Goal: Task Accomplishment & Management: Complete application form

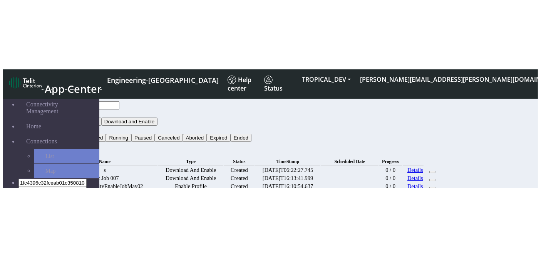
scroll to position [77, 0]
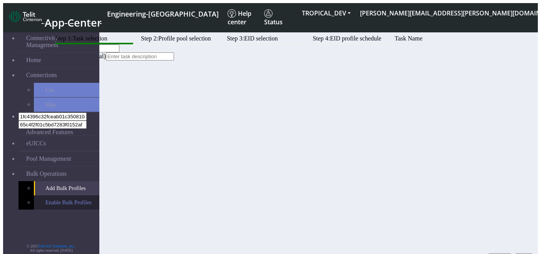
click at [69, 121] on link "Enable Bulk Profiles" at bounding box center [66, 202] width 65 height 14
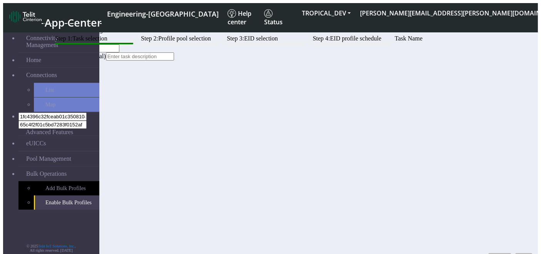
click at [520, 121] on button "Next" at bounding box center [524, 257] width 17 height 8
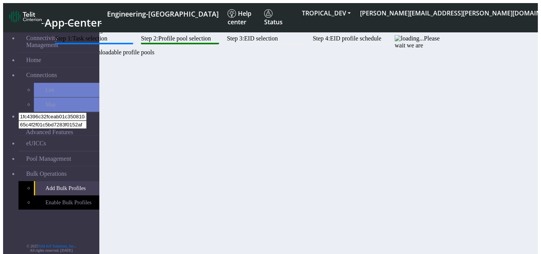
click at [313, 56] on div "Step 1: Task selection Step 2: Profile pool selection Step 3: EID selection Ste…" at bounding box center [246, 45] width 391 height 21
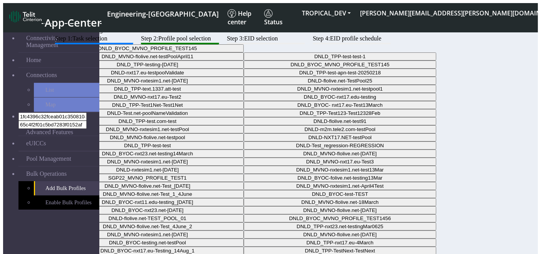
click at [313, 121] on div "Step 1: Task selection Step 2: Profile pool selection Step 3: EID selection Ste…" at bounding box center [246, 169] width 391 height 268
click at [258, 121] on div "Step 1: Task selection Step 2: Profile pool selection Step 3: EID selection Ste…" at bounding box center [246, 169] width 391 height 268
click at [40, 121] on link "Enable Bulk Profiles" at bounding box center [66, 202] width 65 height 14
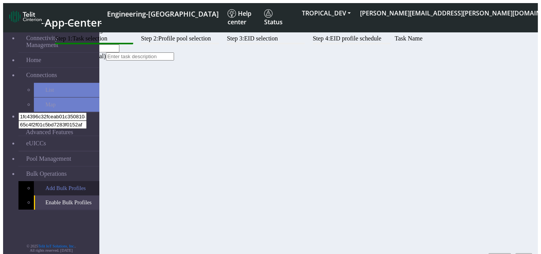
click at [43, 121] on link "Add Bulk Profiles" at bounding box center [66, 188] width 65 height 14
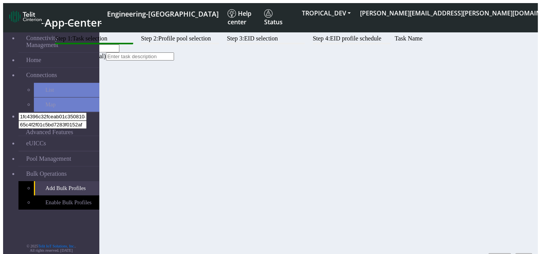
click at [273, 60] on div "Step 1: Task selection Step 2: Profile pool selection Step 3: EID selection Ste…" at bounding box center [246, 47] width 391 height 25
click at [516, 121] on button "Next" at bounding box center [524, 257] width 17 height 8
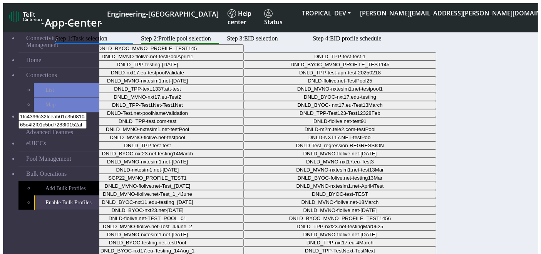
click at [300, 121] on div "Step 1: Task selection Step 2: Profile pool selection Step 3: EID selection Ste…" at bounding box center [246, 169] width 391 height 268
click at [61, 121] on link "Add Bulk Profiles" at bounding box center [66, 188] width 65 height 14
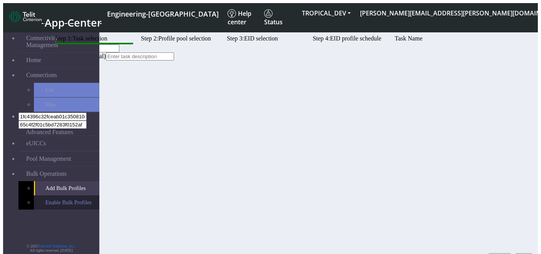
click at [68, 121] on link "Enable Bulk Profiles" at bounding box center [66, 202] width 65 height 14
click at [58, 121] on link "Add Bulk Profiles" at bounding box center [66, 188] width 65 height 14
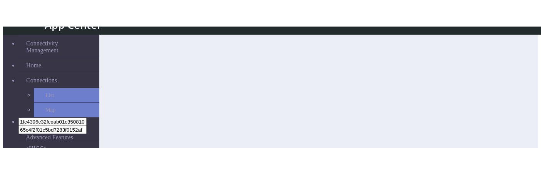
scroll to position [44, 0]
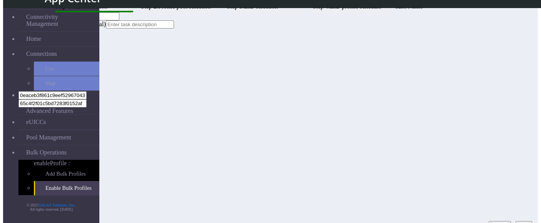
scroll to position [19, 0]
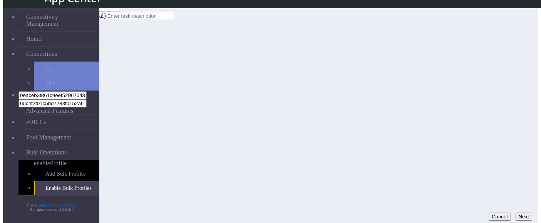
click at [520, 174] on button "Next" at bounding box center [524, 217] width 17 height 8
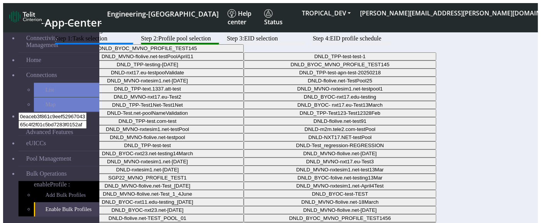
click at [356, 171] on div "Step 1: Task selection Step 2: Profile pool selection Step 3: EID selection Ste…" at bounding box center [246, 169] width 391 height 268
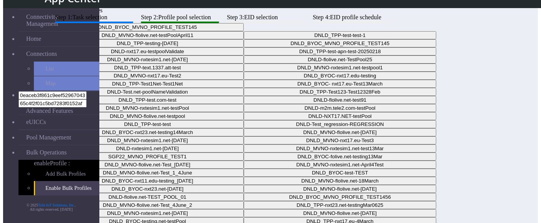
scroll to position [19, 0]
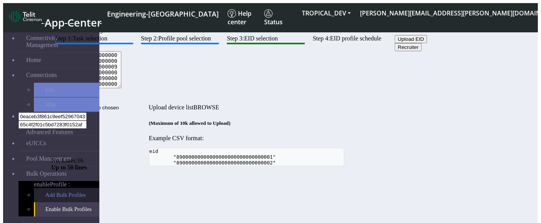
click at [40, 174] on link "Add Bulk Profiles" at bounding box center [66, 195] width 65 height 14
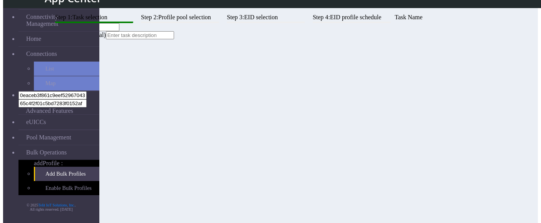
scroll to position [19, 0]
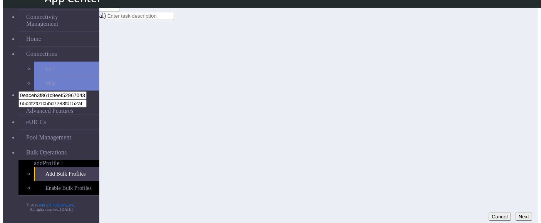
click at [518, 174] on button "Next" at bounding box center [524, 217] width 17 height 8
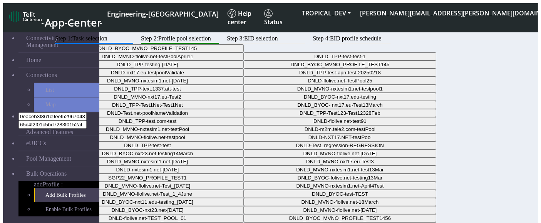
scroll to position [19, 0]
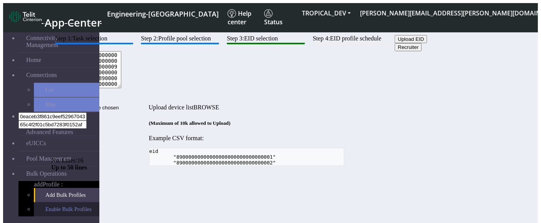
click at [37, 174] on link "Enable Bulk Profiles" at bounding box center [66, 209] width 65 height 14
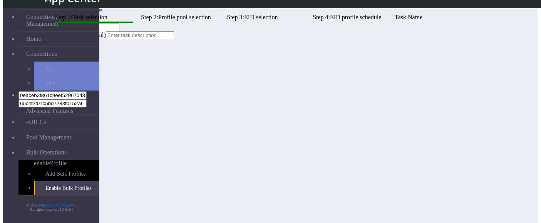
scroll to position [19, 0]
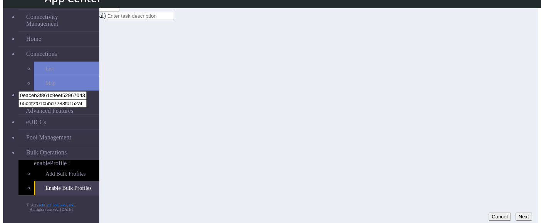
click at [519, 174] on button "Next" at bounding box center [524, 217] width 17 height 8
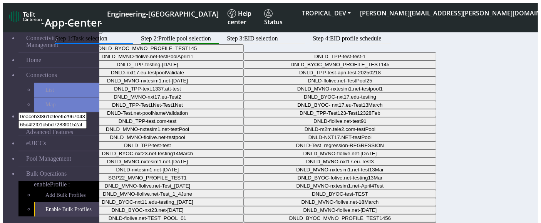
scroll to position [19, 0]
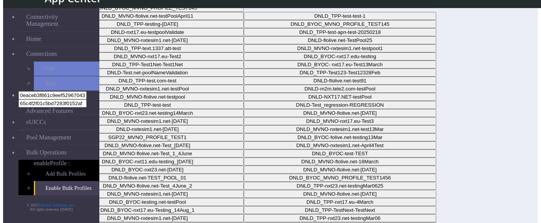
click at [259, 145] on div "Step 1: Task selection Step 2: Profile pool selection Step 3: EID selection Ste…" at bounding box center [246, 129] width 391 height 268
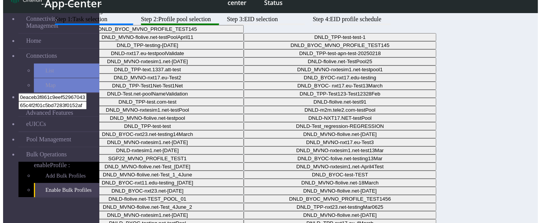
scroll to position [0, 0]
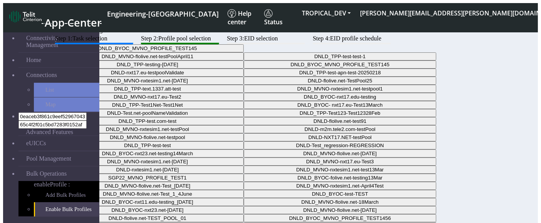
click at [269, 144] on div "Step 1: Task selection Step 2: Profile pool selection Step 3: EID selection Ste…" at bounding box center [246, 169] width 391 height 268
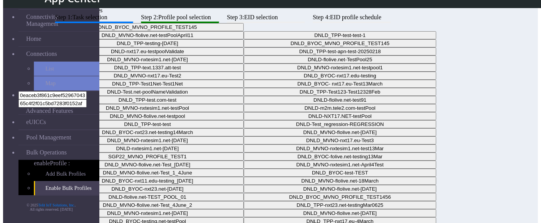
scroll to position [19, 0]
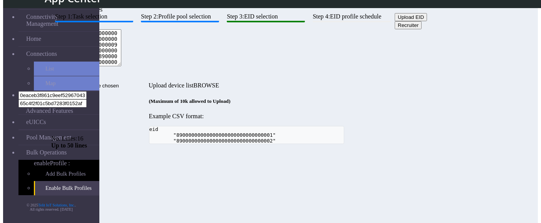
scroll to position [19, 0]
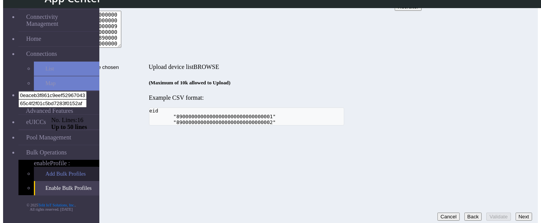
click at [65, 167] on link "Add Bulk Profiles" at bounding box center [66, 174] width 65 height 14
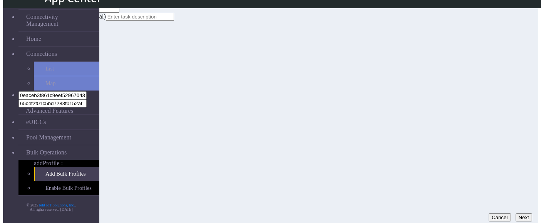
scroll to position [19, 0]
click at [516, 174] on button "Next" at bounding box center [524, 217] width 17 height 8
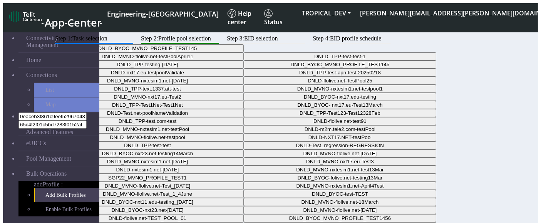
scroll to position [19, 0]
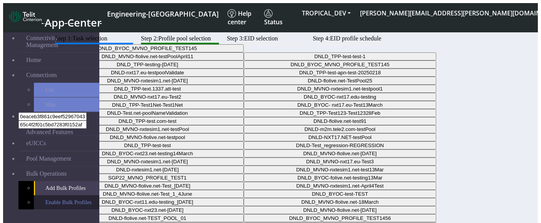
click at [45, 195] on link "Enable Bulk Profiles" at bounding box center [66, 202] width 65 height 14
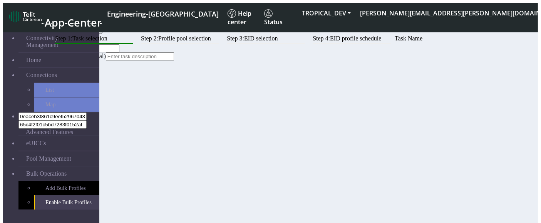
scroll to position [19, 0]
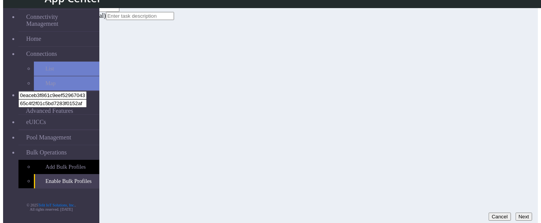
click at [519, 214] on button "Next" at bounding box center [524, 217] width 17 height 8
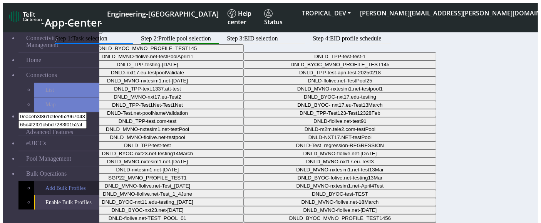
click at [37, 181] on link "Add Bulk Profiles" at bounding box center [66, 188] width 65 height 14
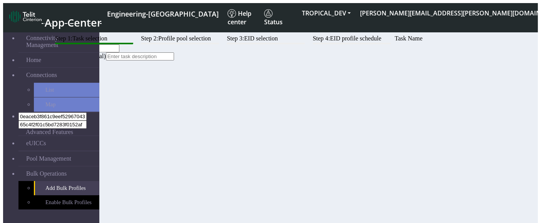
scroll to position [19, 0]
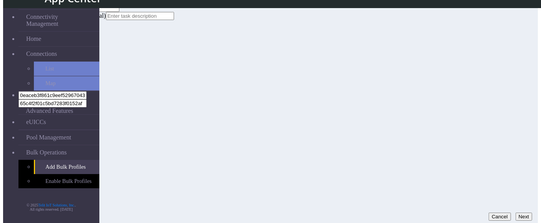
click at [526, 213] on button "Next" at bounding box center [524, 217] width 17 height 8
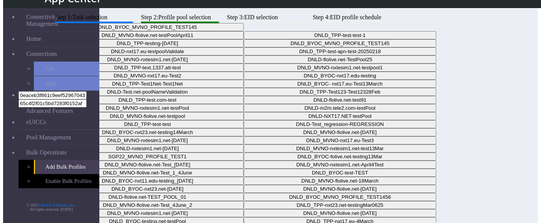
scroll to position [19, 0]
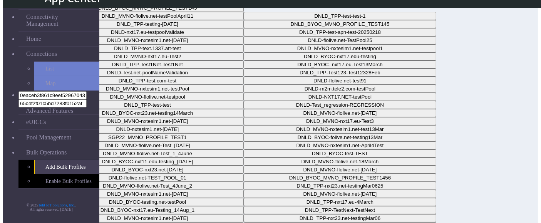
click at [265, 134] on div "Step 1: Task selection Step 2: Profile pool selection Step 3: EID selection Ste…" at bounding box center [246, 129] width 391 height 268
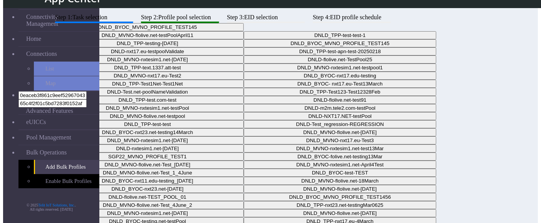
scroll to position [0, 0]
click at [59, 174] on link "Enable Bulk Profiles" at bounding box center [66, 181] width 65 height 14
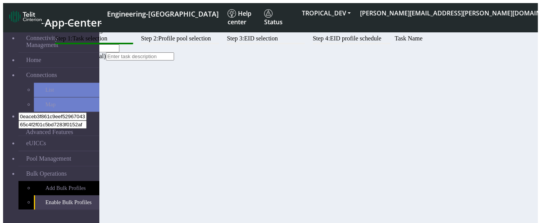
scroll to position [19, 0]
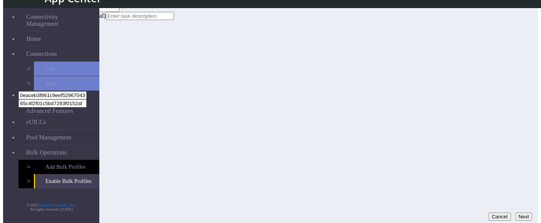
click at [516, 213] on button "Next" at bounding box center [524, 217] width 17 height 8
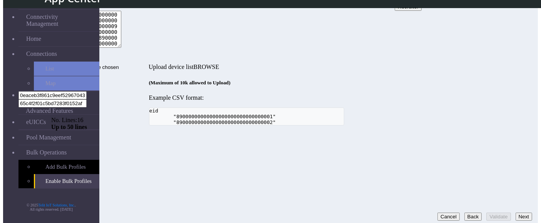
scroll to position [1, 0]
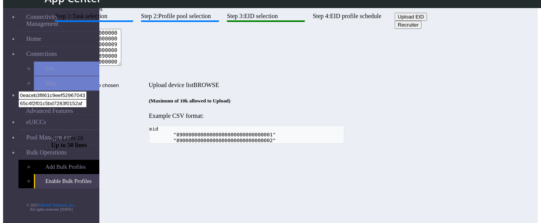
click at [246, 124] on div "Step 1: Task selection Step 2: Profile pool selection Step 3: EID selection Ste…" at bounding box center [246, 78] width 391 height 131
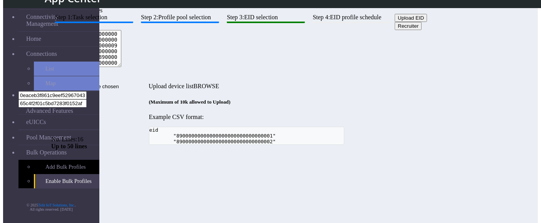
scroll to position [0, 0]
click at [169, 139] on div "Step 1: Task selection Step 2: Profile pool selection Step 3: EID selection Ste…" at bounding box center [246, 78] width 391 height 131
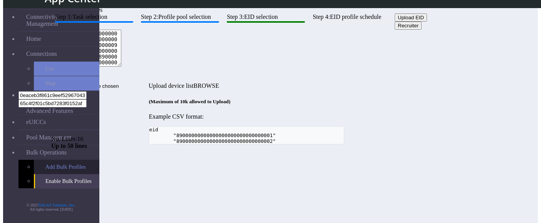
click at [78, 160] on link "Add Bulk Profiles" at bounding box center [66, 167] width 65 height 14
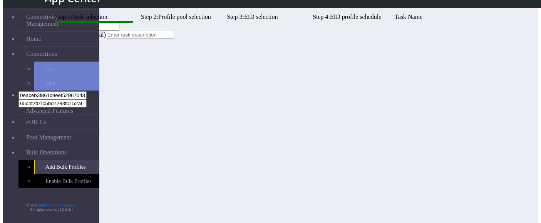
scroll to position [19, 0]
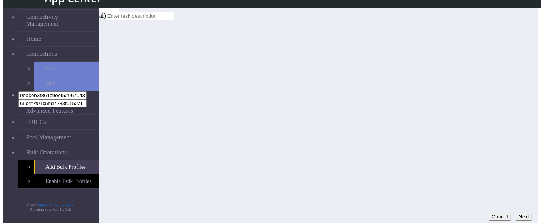
click at [519, 213] on button "Next" at bounding box center [524, 217] width 17 height 8
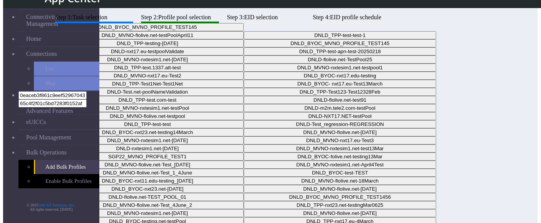
scroll to position [19, 0]
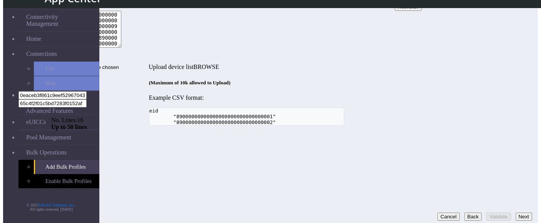
click at [465, 213] on button "Back" at bounding box center [474, 217] width 18 height 8
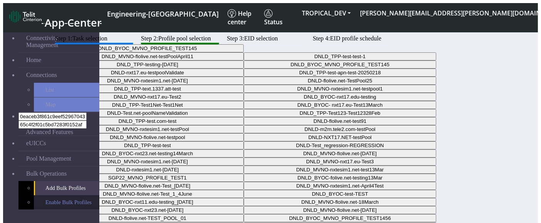
click at [35, 195] on link "Enable Bulk Profiles" at bounding box center [66, 202] width 65 height 14
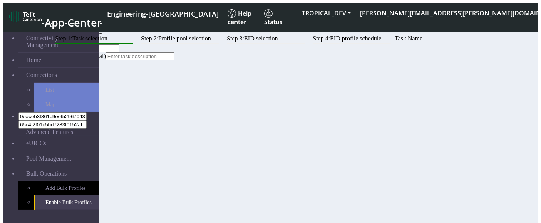
scroll to position [19, 0]
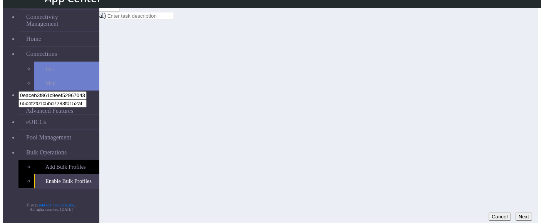
click at [516, 213] on button "Next" at bounding box center [524, 217] width 17 height 8
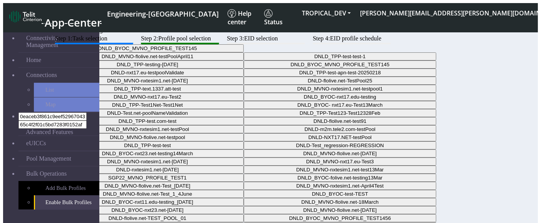
scroll to position [19, 0]
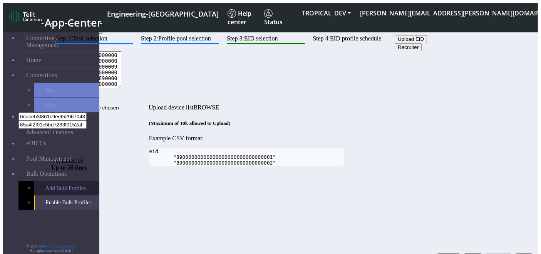
click at [78, 181] on link "Add Bulk Profiles" at bounding box center [66, 188] width 65 height 14
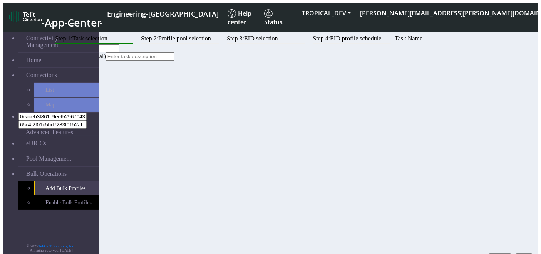
click at [516, 253] on button "Next" at bounding box center [524, 257] width 17 height 8
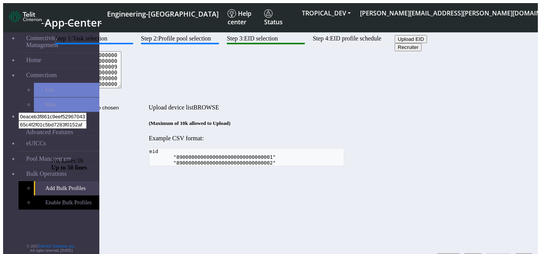
click at [465, 253] on button "Back" at bounding box center [474, 257] width 18 height 8
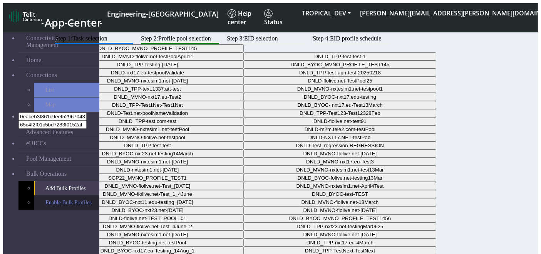
click at [55, 195] on link "Enable Bulk Profiles" at bounding box center [66, 202] width 65 height 14
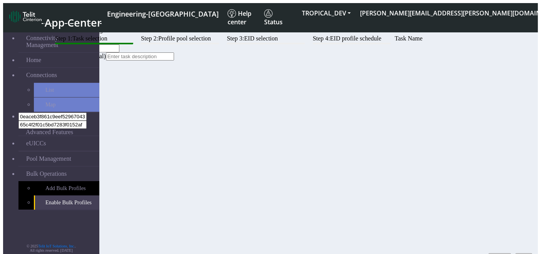
click at [522, 253] on button "Next" at bounding box center [524, 257] width 17 height 8
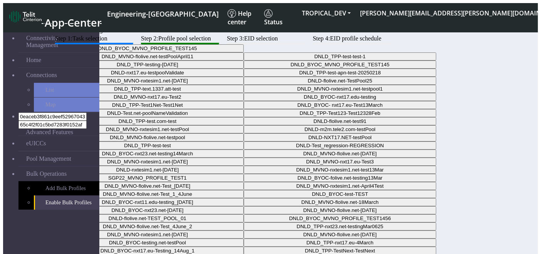
click at [275, 169] on div "Step 1: Task selection Step 2: Profile pool selection Step 3: EID selection Ste…" at bounding box center [246, 169] width 391 height 268
click at [47, 181] on link "Add Bulk Profiles" at bounding box center [66, 188] width 65 height 14
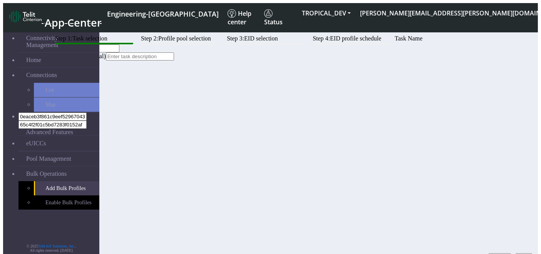
click at [518, 223] on button "Next" at bounding box center [524, 257] width 17 height 8
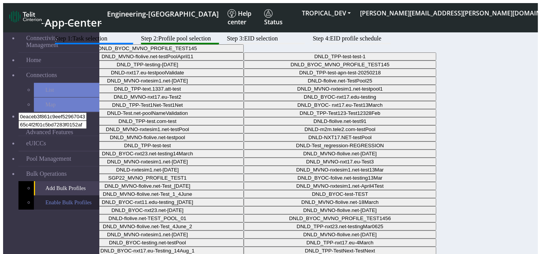
click at [53, 195] on link "Enable Bulk Profiles" at bounding box center [66, 202] width 65 height 14
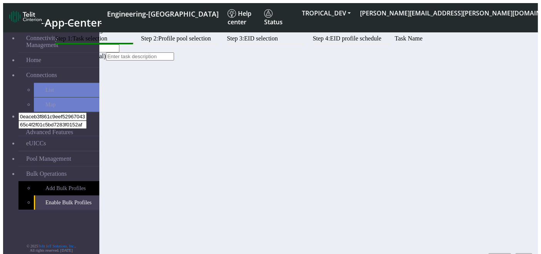
click at [526, 223] on button "Next" at bounding box center [524, 257] width 17 height 8
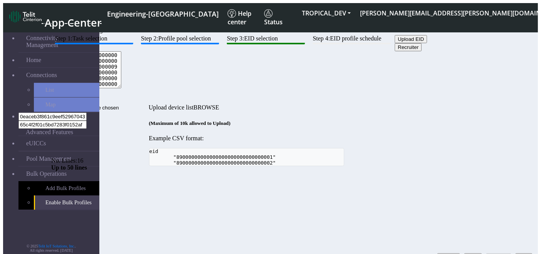
click at [465, 223] on button "Back" at bounding box center [474, 257] width 18 height 8
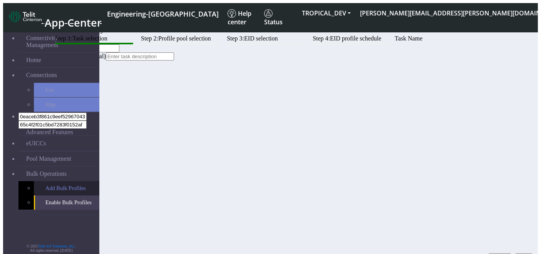
click at [34, 181] on link "Add Bulk Profiles" at bounding box center [66, 188] width 65 height 14
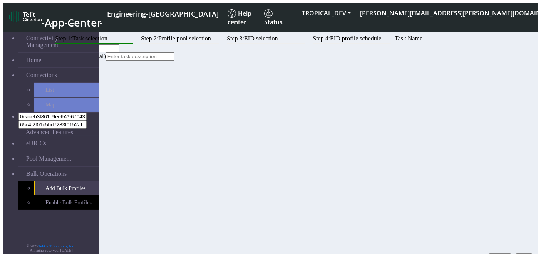
click at [516, 223] on button "Next" at bounding box center [524, 257] width 17 height 8
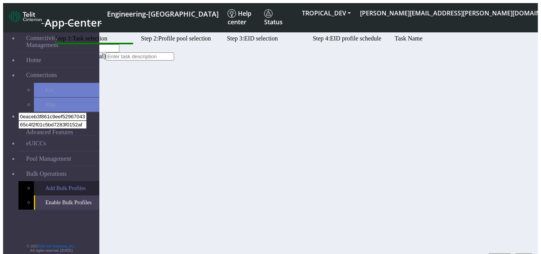
click at [34, 181] on link "Add Bulk Profiles" at bounding box center [66, 188] width 65 height 14
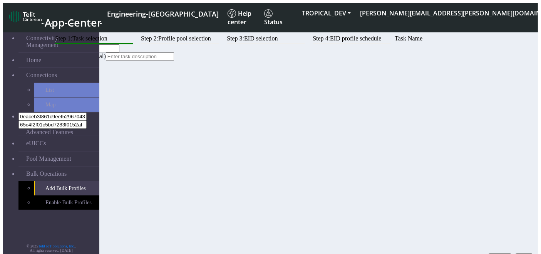
click at [526, 223] on button "Next" at bounding box center [524, 257] width 17 height 8
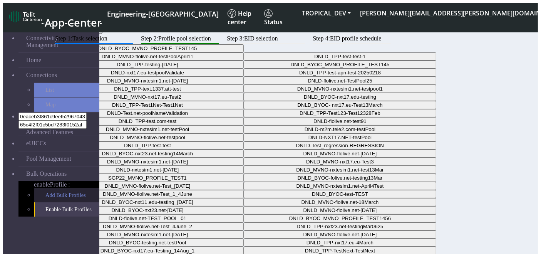
click at [45, 188] on link "Add Bulk Profiles" at bounding box center [66, 195] width 65 height 14
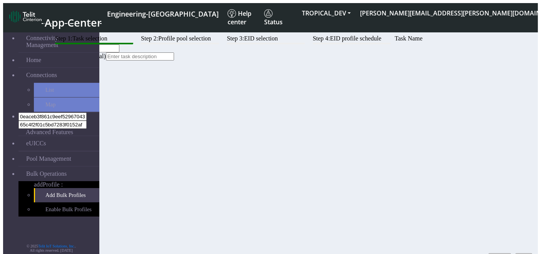
click at [518, 253] on button "Next" at bounding box center [524, 257] width 17 height 8
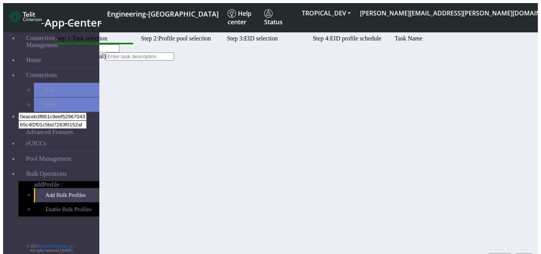
click at [516, 253] on button "Next" at bounding box center [524, 257] width 17 height 8
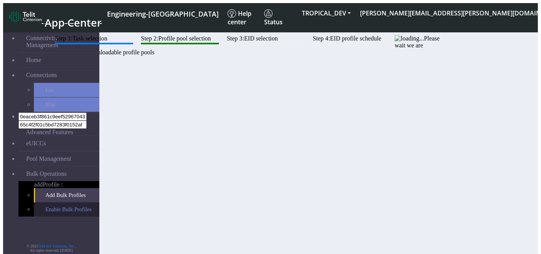
click at [53, 202] on link "Enable Bulk Profiles" at bounding box center [66, 209] width 65 height 14
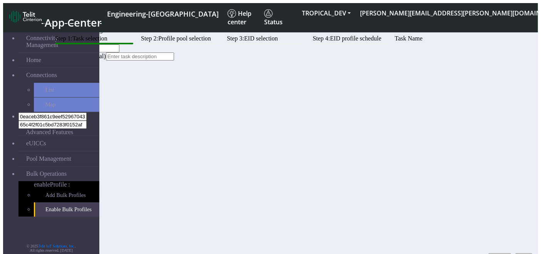
click at [524, 253] on button "Next" at bounding box center [524, 257] width 17 height 8
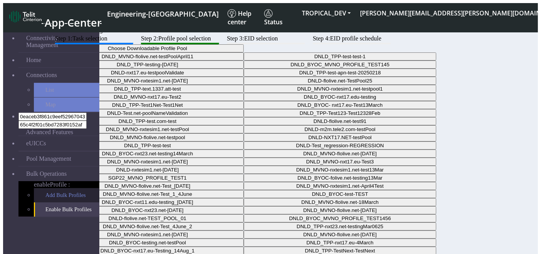
click at [55, 188] on link "Add Bulk Profiles" at bounding box center [66, 195] width 65 height 14
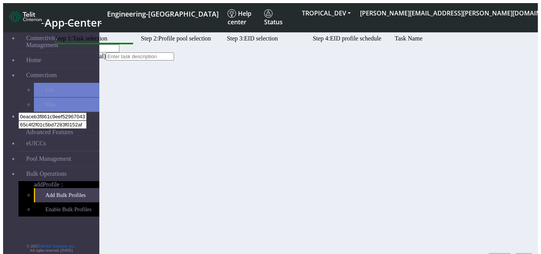
click at [522, 253] on button "Next" at bounding box center [524, 257] width 17 height 8
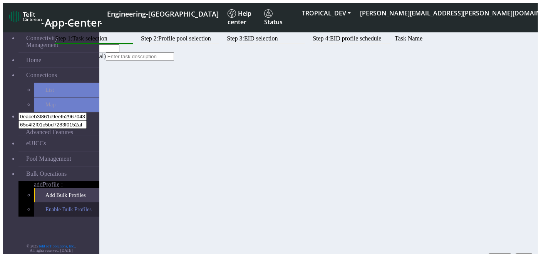
click at [53, 202] on link "Enable Bulk Profiles" at bounding box center [66, 209] width 65 height 14
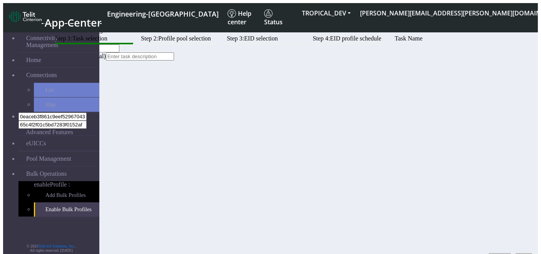
click at [517, 253] on button "Next" at bounding box center [524, 257] width 17 height 8
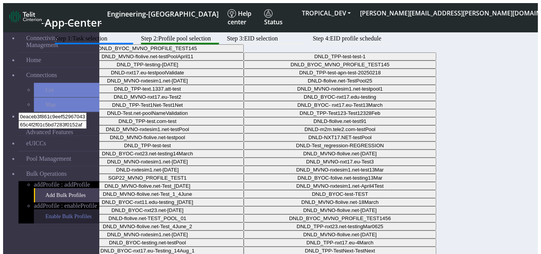
click at [45, 209] on link "Enable Bulk Profiles" at bounding box center [66, 216] width 65 height 14
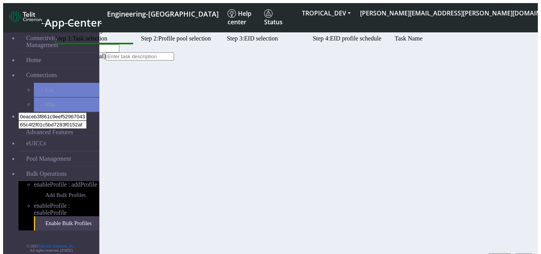
click at [516, 253] on button "Next" at bounding box center [524, 257] width 17 height 8
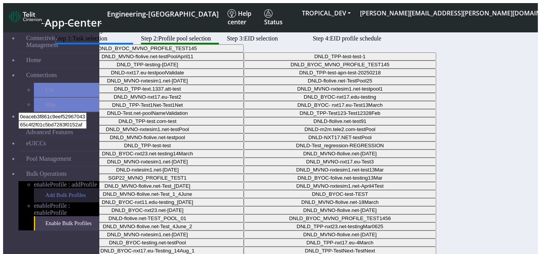
click at [40, 188] on link "Add Bulk Profiles" at bounding box center [66, 195] width 65 height 14
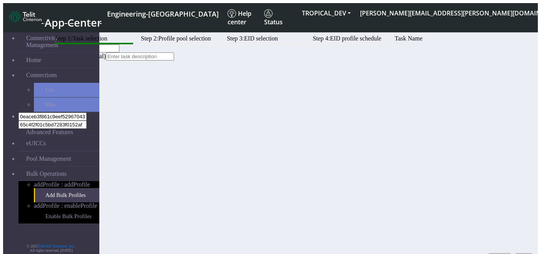
click at [516, 253] on button "Next" at bounding box center [524, 257] width 17 height 8
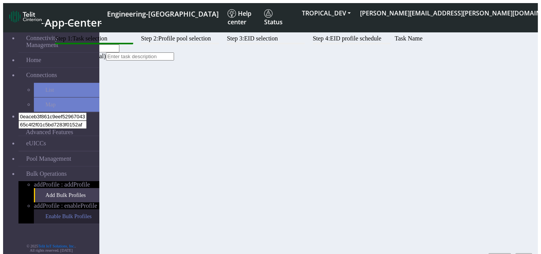
click at [46, 209] on link "Enable Bulk Profiles" at bounding box center [66, 216] width 65 height 14
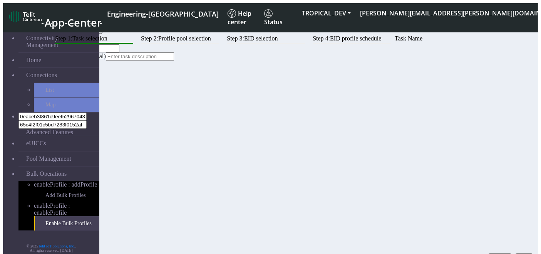
click at [516, 253] on button "Next" at bounding box center [524, 257] width 17 height 8
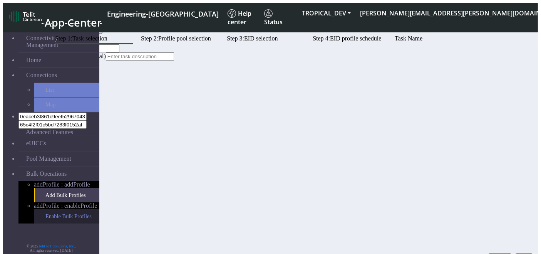
click at [45, 209] on link "Enable Bulk Profiles" at bounding box center [66, 216] width 65 height 14
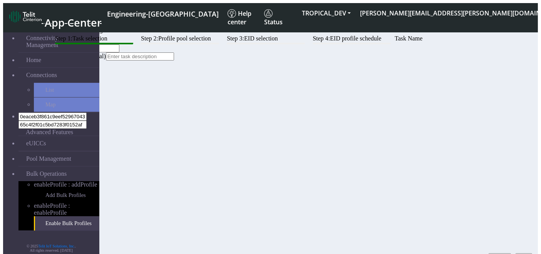
click at [520, 253] on button "Next" at bounding box center [524, 257] width 17 height 8
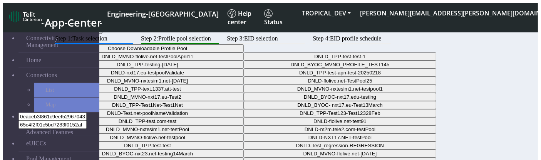
scroll to position [0, 0]
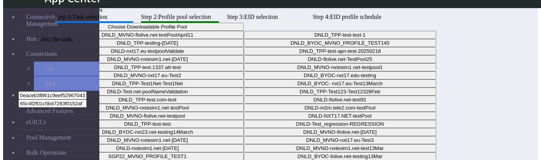
click at [133, 23] on btn "Step 1: Task selection" at bounding box center [94, 17] width 78 height 9
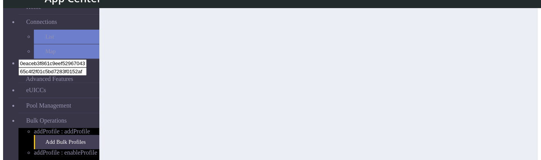
scroll to position [35, 0]
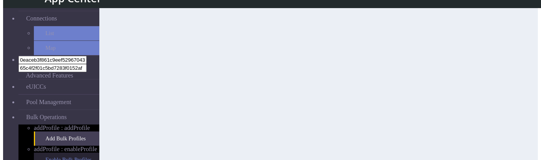
click at [48, 153] on link "Enable Bulk Profiles" at bounding box center [66, 160] width 65 height 14
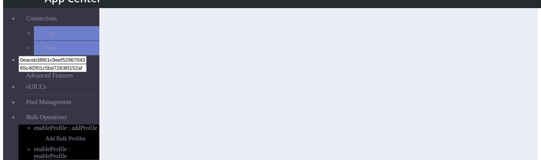
scroll to position [82, 0]
click at [516, 149] on button "Next" at bounding box center [524, 153] width 17 height 8
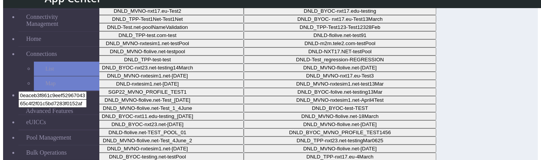
scroll to position [39, 0]
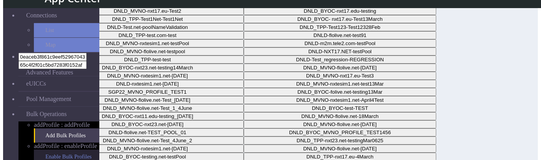
click at [39, 149] on link "Enable Bulk Profiles" at bounding box center [66, 156] width 65 height 14
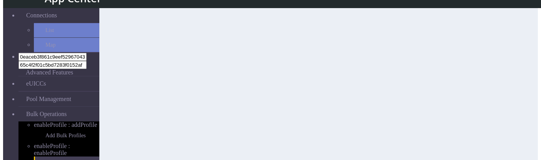
scroll to position [82, 0]
click at [518, 149] on button "Next" at bounding box center [524, 153] width 17 height 8
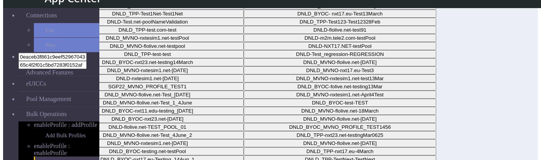
scroll to position [82, 0]
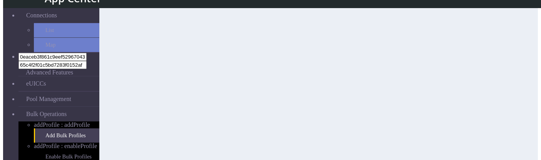
scroll to position [82, 0]
click at [517, 149] on button "Next" at bounding box center [524, 153] width 17 height 8
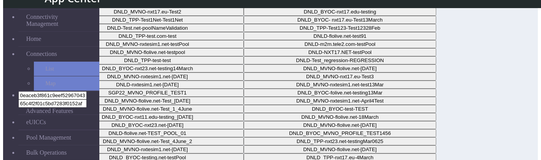
scroll to position [82, 0]
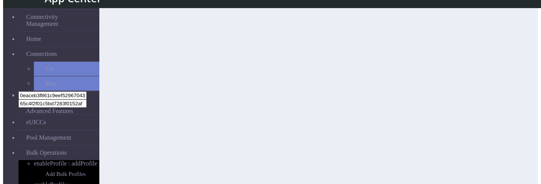
scroll to position [38, 0]
click at [61, 159] on link "Add Bulk Profiles" at bounding box center [66, 174] width 65 height 14
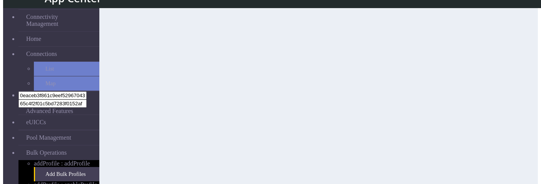
scroll to position [59, 0]
click at [516, 159] on button "Next" at bounding box center [524, 177] width 17 height 8
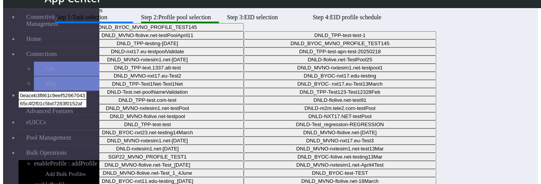
scroll to position [59, 0]
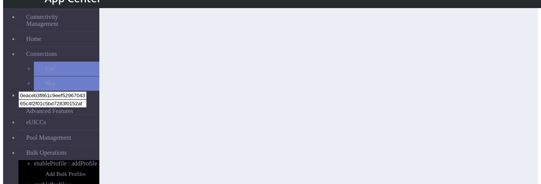
scroll to position [36, 0]
click at [50, 167] on link "Add Bulk Profiles" at bounding box center [66, 174] width 65 height 14
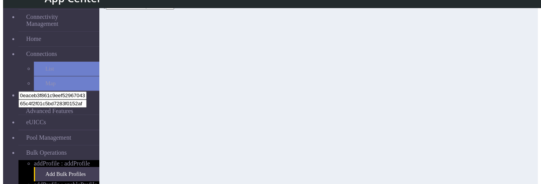
scroll to position [59, 0]
click at [526, 173] on button "Next" at bounding box center [524, 177] width 17 height 8
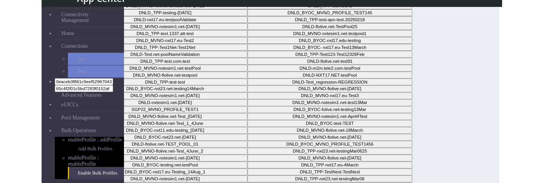
scroll to position [27, 0]
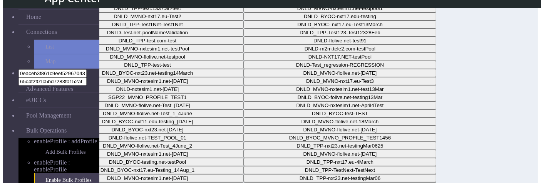
scroll to position [15, 0]
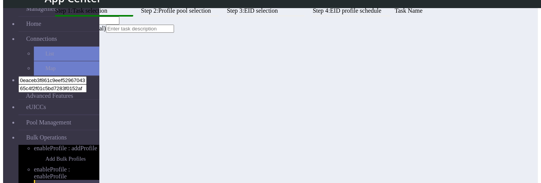
scroll to position [6, 0]
click at [40, 152] on link "Add Bulk Profiles" at bounding box center [66, 159] width 65 height 14
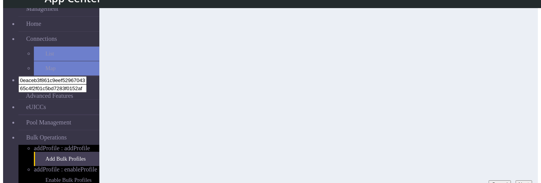
scroll to position [59, 0]
click at [516, 173] on button "Next" at bounding box center [524, 177] width 17 height 8
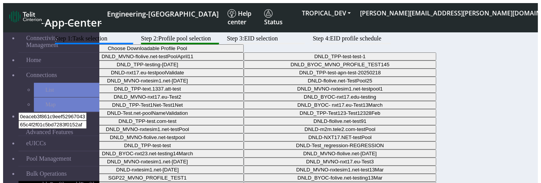
scroll to position [15, 0]
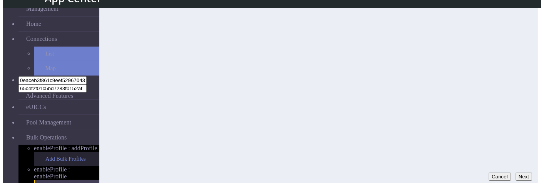
click at [39, 152] on link "Add Bulk Profiles" at bounding box center [66, 159] width 65 height 14
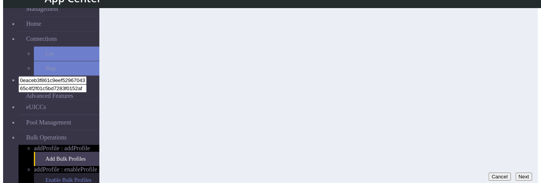
click at [49, 173] on link "Enable Bulk Profiles" at bounding box center [66, 180] width 65 height 14
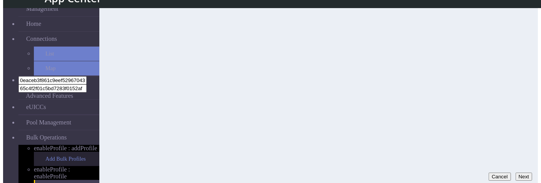
click at [40, 152] on link "Add Bulk Profiles" at bounding box center [66, 159] width 65 height 14
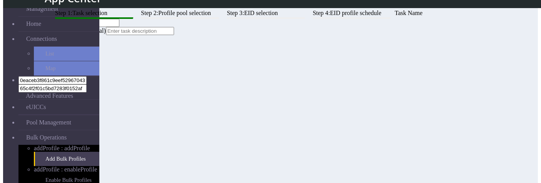
scroll to position [59, 0]
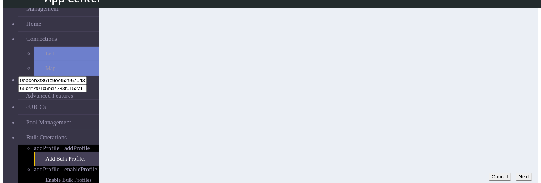
click at [523, 173] on button "Next" at bounding box center [524, 177] width 17 height 8
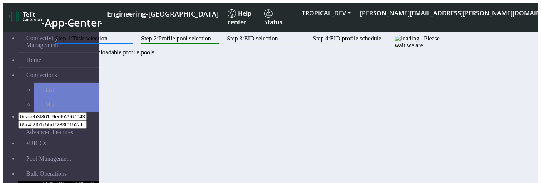
scroll to position [22, 0]
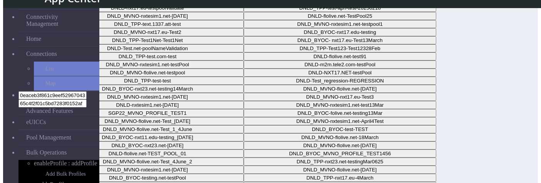
scroll to position [59, 0]
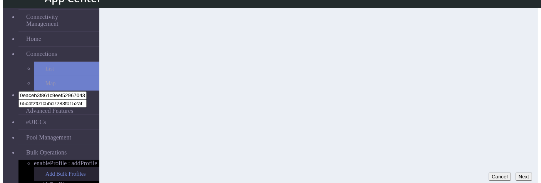
click at [46, 167] on link "Add Bulk Profiles" at bounding box center [66, 174] width 65 height 14
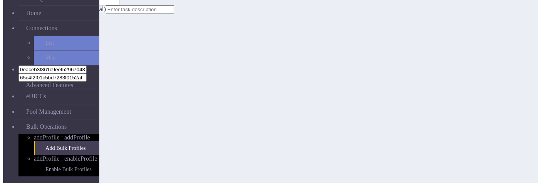
scroll to position [59, 0]
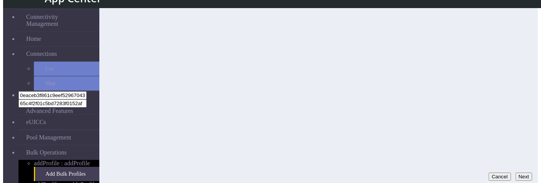
click at [523, 173] on button "Next" at bounding box center [524, 177] width 17 height 8
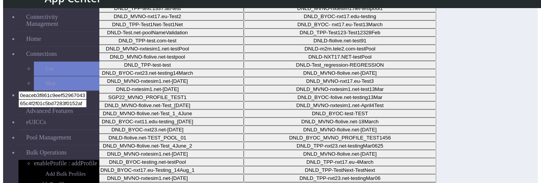
scroll to position [59, 0]
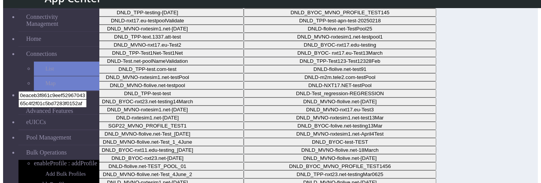
scroll to position [31, 0]
click at [55, 167] on link "Add Bulk Profiles" at bounding box center [66, 174] width 65 height 14
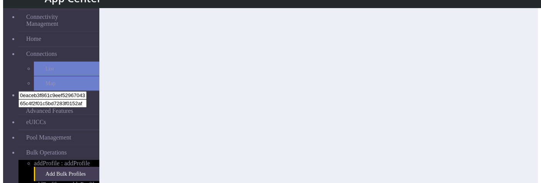
scroll to position [59, 0]
click at [517, 173] on button "Next" at bounding box center [524, 177] width 17 height 8
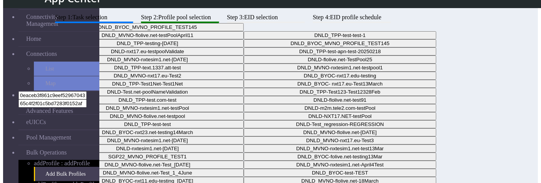
scroll to position [59, 0]
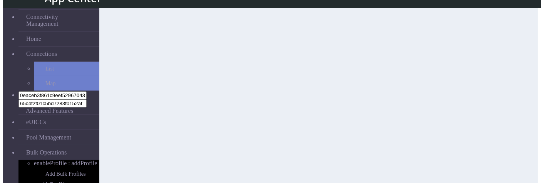
scroll to position [59, 0]
click at [516, 173] on button "Next" at bounding box center [524, 177] width 17 height 8
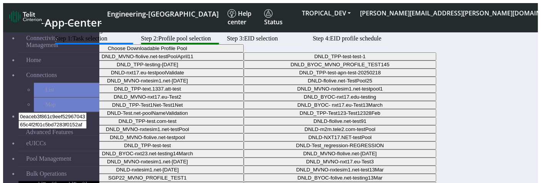
scroll to position [59, 0]
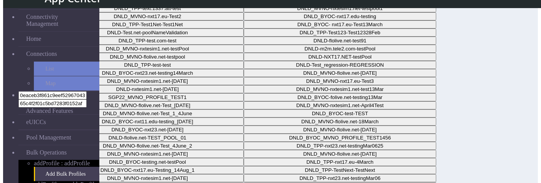
click at [357, 144] on div "Step 1: Task selection Step 2: Profile pool selection Step 3: EID selection Ste…" at bounding box center [246, 89] width 391 height 268
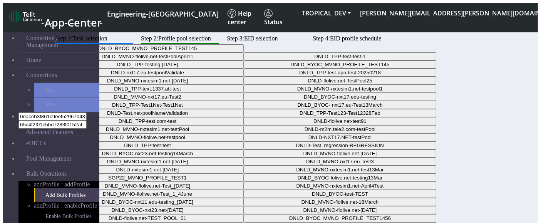
scroll to position [19, 0]
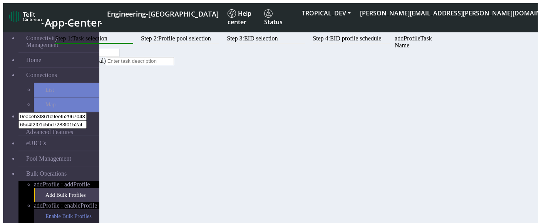
click at [54, 183] on link "Enable Bulk Profiles" at bounding box center [66, 216] width 65 height 14
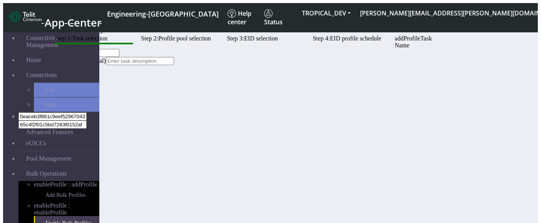
scroll to position [19, 0]
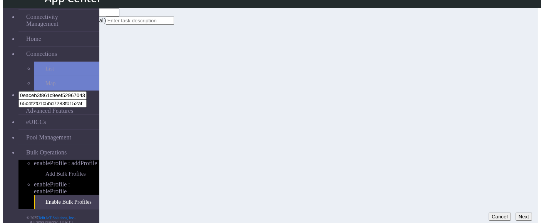
click at [518, 183] on button "Next" at bounding box center [524, 217] width 17 height 8
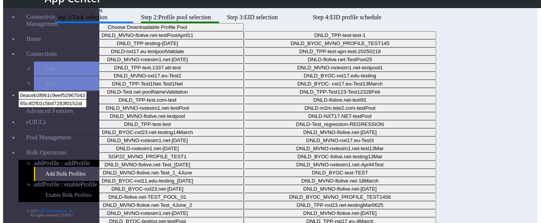
scroll to position [19, 0]
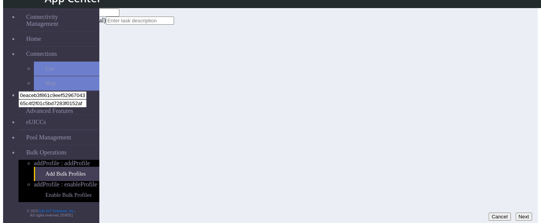
click at [316, 25] on div "Step 1: Task selection Step 2: Profile pool selection Step 3: EID selection Ste…" at bounding box center [246, 10] width 391 height 30
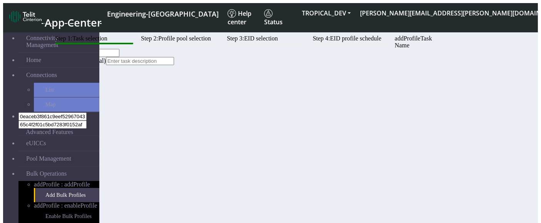
scroll to position [19, 0]
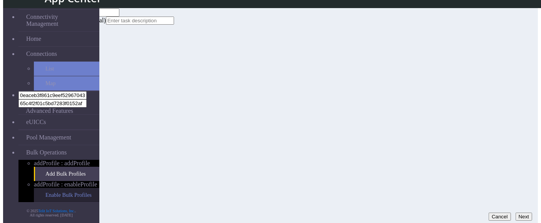
click at [58, 188] on link "Enable Bulk Profiles" at bounding box center [66, 195] width 65 height 14
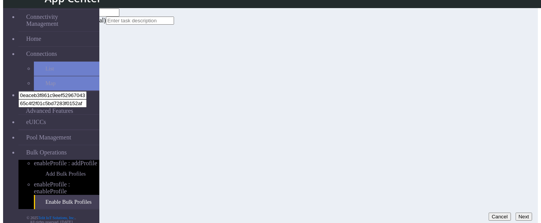
scroll to position [0, 0]
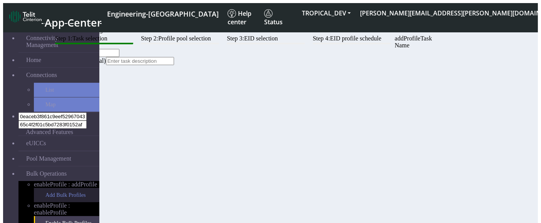
click at [60, 188] on link "Add Bulk Profiles" at bounding box center [66, 195] width 65 height 14
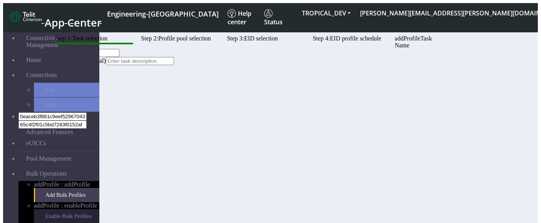
click at [67, 209] on link "Enable Bulk Profiles" at bounding box center [66, 216] width 65 height 14
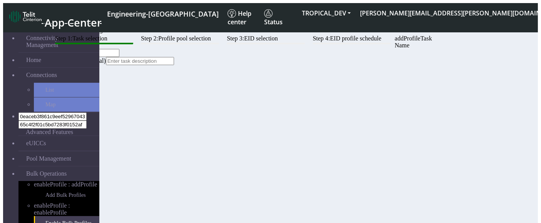
scroll to position [19, 0]
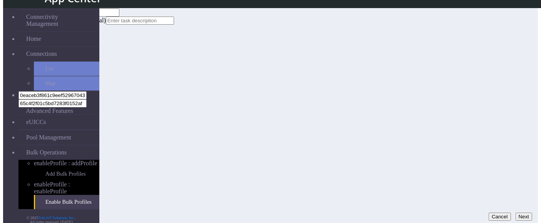
click at [516, 213] on button "Next" at bounding box center [524, 217] width 17 height 8
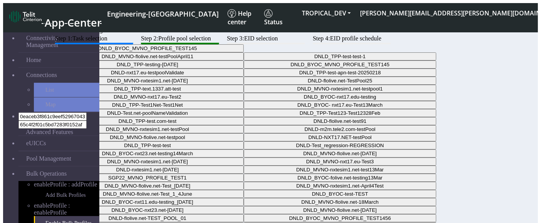
scroll to position [19, 0]
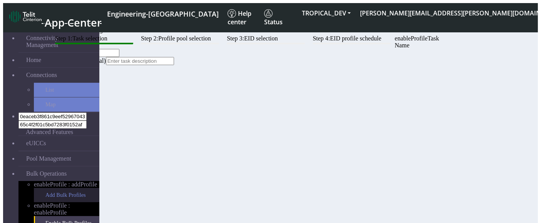
click at [42, 188] on link "Add Bulk Profiles" at bounding box center [66, 195] width 65 height 14
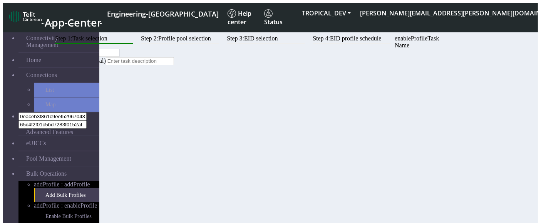
scroll to position [19, 0]
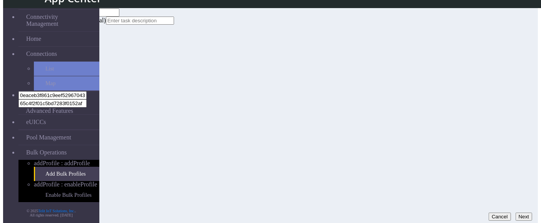
click at [530, 213] on div "Cancel Next" at bounding box center [511, 217] width 44 height 8
click at [516, 213] on button "Next" at bounding box center [524, 217] width 17 height 8
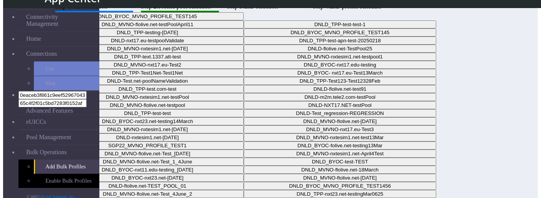
scroll to position [44, 0]
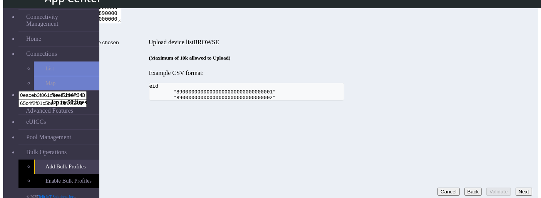
scroll to position [63, 0]
drag, startPoint x: 328, startPoint y: 39, endPoint x: 426, endPoint y: 126, distance: 131.0
click at [426, 39] on div "89000000000000000000000000000966,89000000000000000000000000000967,8900000000000…" at bounding box center [246, 12] width 391 height 52
type textarea "89000000000000000000000000000966"
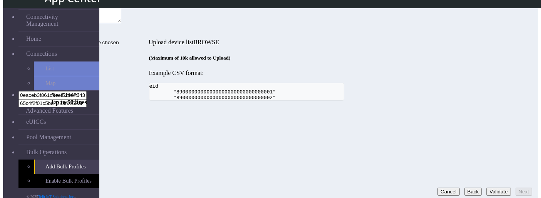
click at [497, 72] on button "Validate" at bounding box center [499, 192] width 24 height 8
click at [516, 72] on button "Next" at bounding box center [524, 192] width 17 height 8
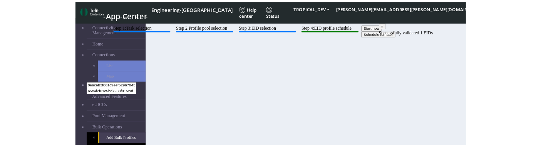
scroll to position [44, 0]
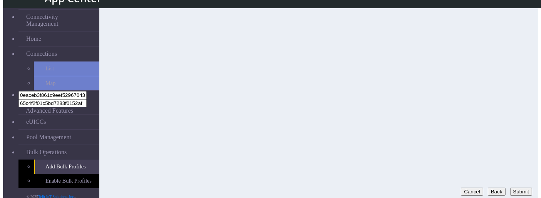
click at [520, 72] on button "Submit" at bounding box center [521, 192] width 22 height 8
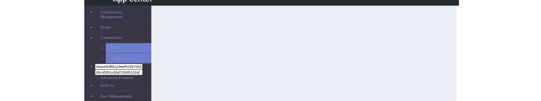
scroll to position [16, 0]
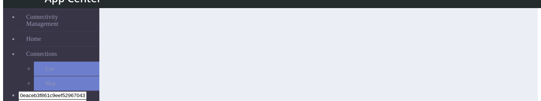
scroll to position [141, 0]
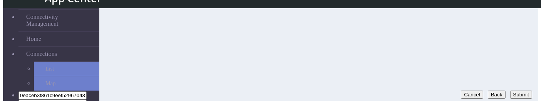
click at [510, 91] on button "Submit" at bounding box center [521, 95] width 22 height 8
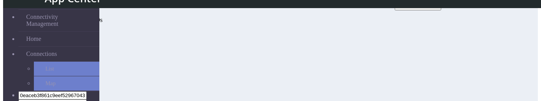
scroll to position [19, 0]
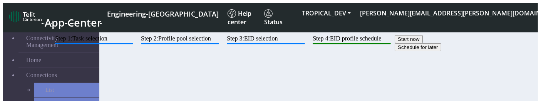
scroll to position [141, 0]
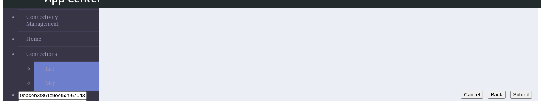
click at [510, 92] on button "Submit" at bounding box center [521, 95] width 22 height 8
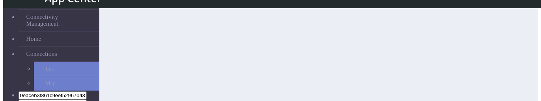
scroll to position [141, 0]
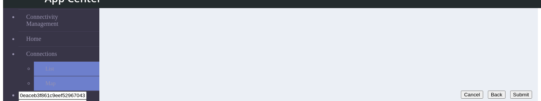
click at [514, 91] on button "Submit" at bounding box center [521, 95] width 22 height 8
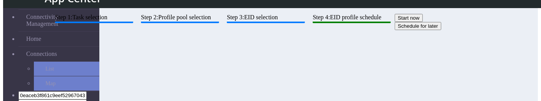
scroll to position [141, 0]
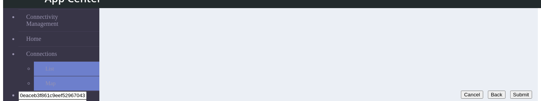
click at [514, 91] on button "Submit" at bounding box center [521, 95] width 22 height 8
click at [510, 91] on button "Submit" at bounding box center [521, 95] width 22 height 8
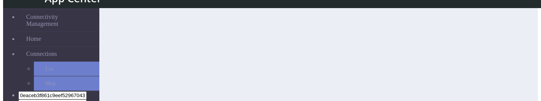
scroll to position [141, 0]
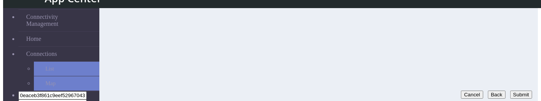
click at [513, 91] on button "Submit" at bounding box center [521, 95] width 22 height 8
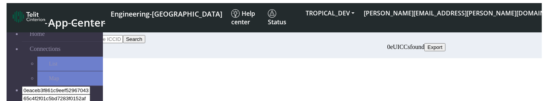
scroll to position [30, 0]
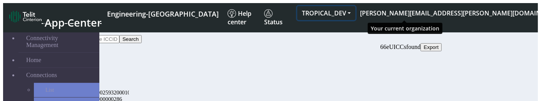
click at [356, 13] on button "TROPICAL_DEV" at bounding box center [326, 13] width 58 height 14
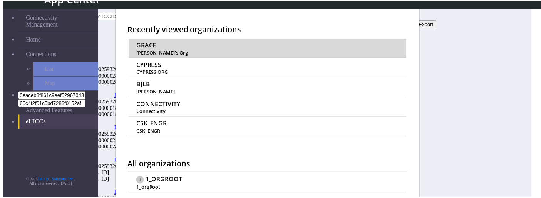
scroll to position [0, 0]
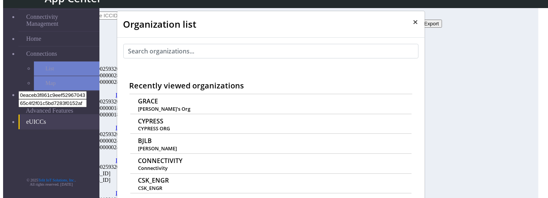
click at [413, 22] on span "×" at bounding box center [415, 21] width 5 height 13
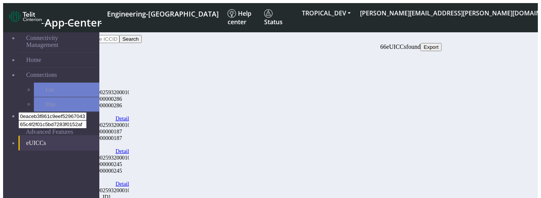
click at [18, 136] on link "eUICCs" at bounding box center [58, 143] width 81 height 15
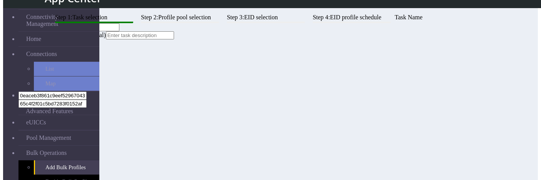
scroll to position [63, 0]
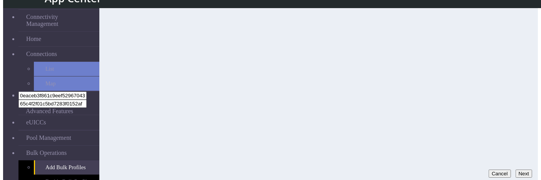
click at [520, 159] on button "Next" at bounding box center [524, 173] width 17 height 8
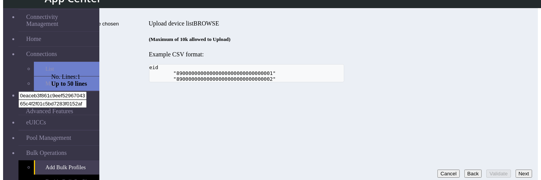
click at [518, 159] on button "Next" at bounding box center [524, 173] width 17 height 8
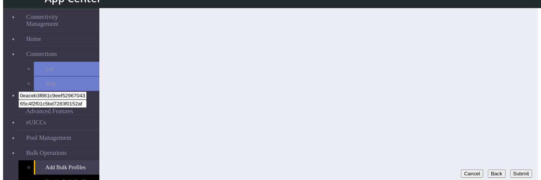
click at [518, 159] on button "Submit" at bounding box center [521, 173] width 22 height 8
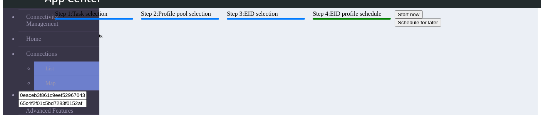
scroll to position [87, 0]
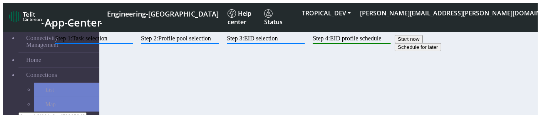
scroll to position [127, 0]
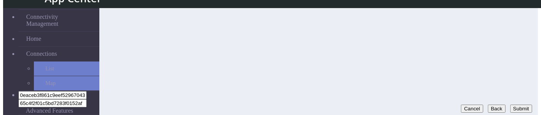
click at [515, 105] on button "Submit" at bounding box center [521, 109] width 22 height 8
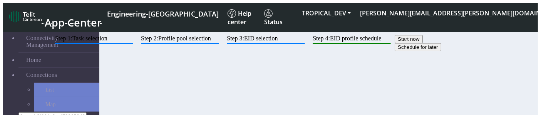
scroll to position [127, 0]
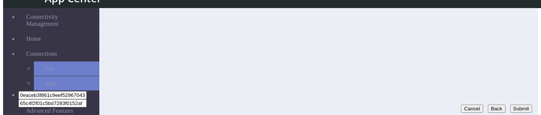
click at [510, 105] on button "Submit" at bounding box center [521, 109] width 22 height 8
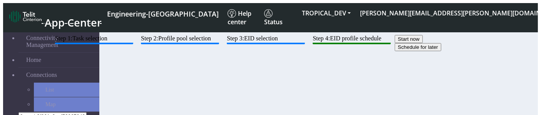
scroll to position [127, 0]
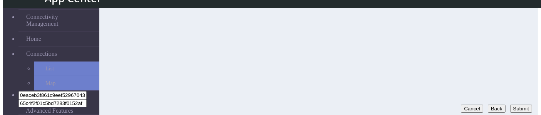
click at [521, 105] on button "Submit" at bounding box center [521, 109] width 22 height 8
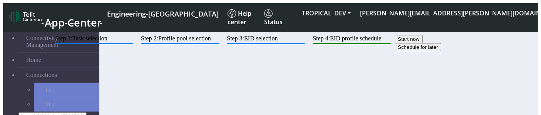
scroll to position [127, 0]
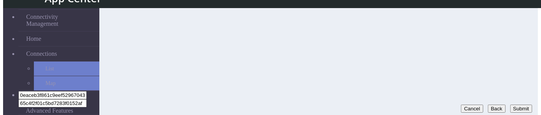
click at [518, 105] on button "Submit" at bounding box center [521, 109] width 22 height 8
click at [515, 105] on button "Submit" at bounding box center [521, 109] width 22 height 8
click at [417, 105] on button "Back" at bounding box center [426, 109] width 18 height 8
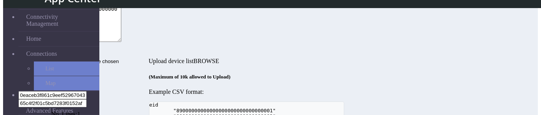
scroll to position [22, 0]
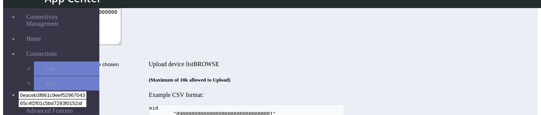
click at [121, 45] on textarea "89000000000000000000000000000966" at bounding box center [86, 26] width 70 height 37
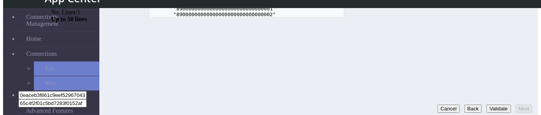
type textarea "89000000000000000000000000000967"
click at [490, 105] on button "Validate" at bounding box center [499, 109] width 24 height 8
click at [518, 105] on button "Next" at bounding box center [524, 109] width 17 height 8
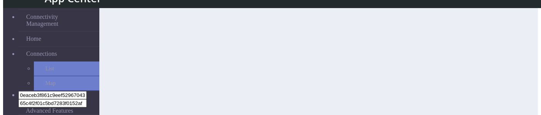
scroll to position [127, 0]
click at [520, 105] on button "Submit" at bounding box center [521, 109] width 22 height 8
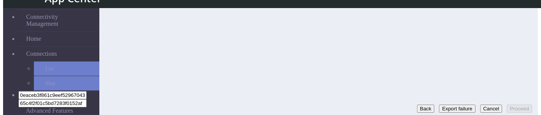
click at [417, 107] on button "Back" at bounding box center [426, 109] width 18 height 8
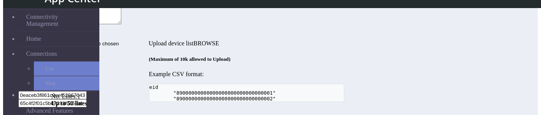
scroll to position [38, 0]
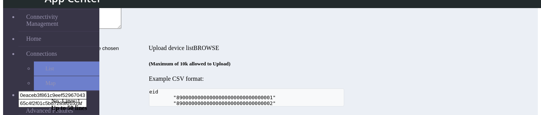
click at [121, 29] on textarea "89000000000000000000000000000967" at bounding box center [86, 10] width 70 height 37
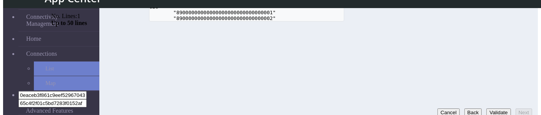
scroll to position [127, 0]
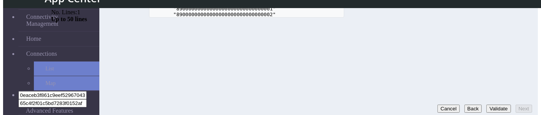
type textarea "89000000000000000000000000000966"
click at [487, 105] on button "Validate" at bounding box center [499, 109] width 24 height 8
click at [524, 105] on button "Next" at bounding box center [524, 109] width 17 height 8
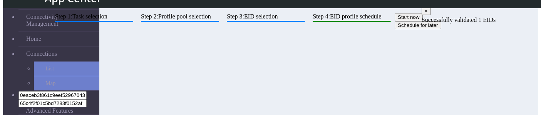
scroll to position [127, 0]
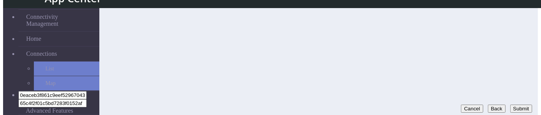
click at [512, 105] on button "Submit" at bounding box center [521, 109] width 22 height 8
click at [417, 105] on button "Back" at bounding box center [426, 109] width 18 height 8
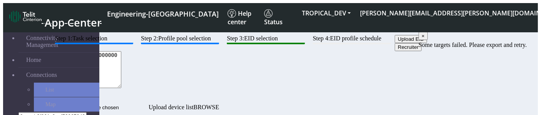
click at [133, 44] on btn "Step 1: Task selection" at bounding box center [94, 39] width 78 height 9
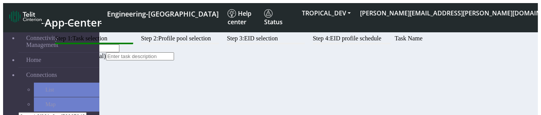
click at [119, 52] on input "s" at bounding box center [85, 48] width 68 height 8
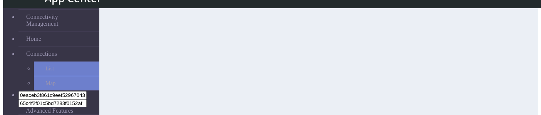
scroll to position [127, 0]
type input "s1"
click at [529, 105] on button "Next" at bounding box center [524, 109] width 17 height 8
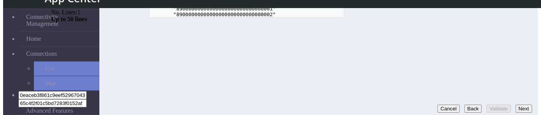
click at [516, 105] on button "Next" at bounding box center [524, 109] width 17 height 8
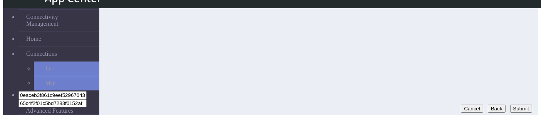
click at [515, 105] on button "Submit" at bounding box center [521, 109] width 22 height 8
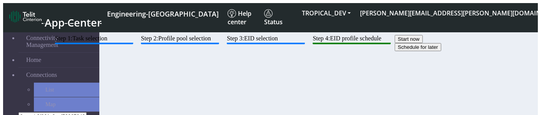
scroll to position [127, 0]
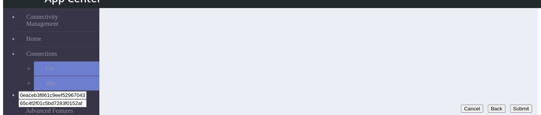
click at [510, 105] on button "Submit" at bounding box center [521, 109] width 22 height 8
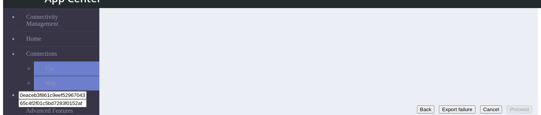
scroll to position [126, 0]
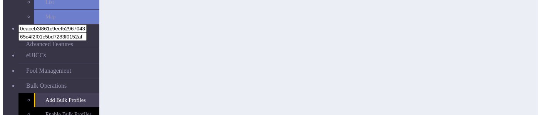
scroll to position [127, 0]
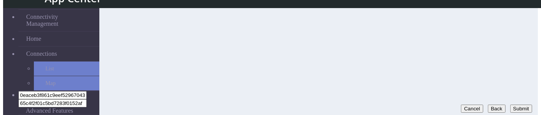
click at [510, 105] on button "Submit" at bounding box center [521, 109] width 22 height 8
